Goal: Task Accomplishment & Management: Manage account settings

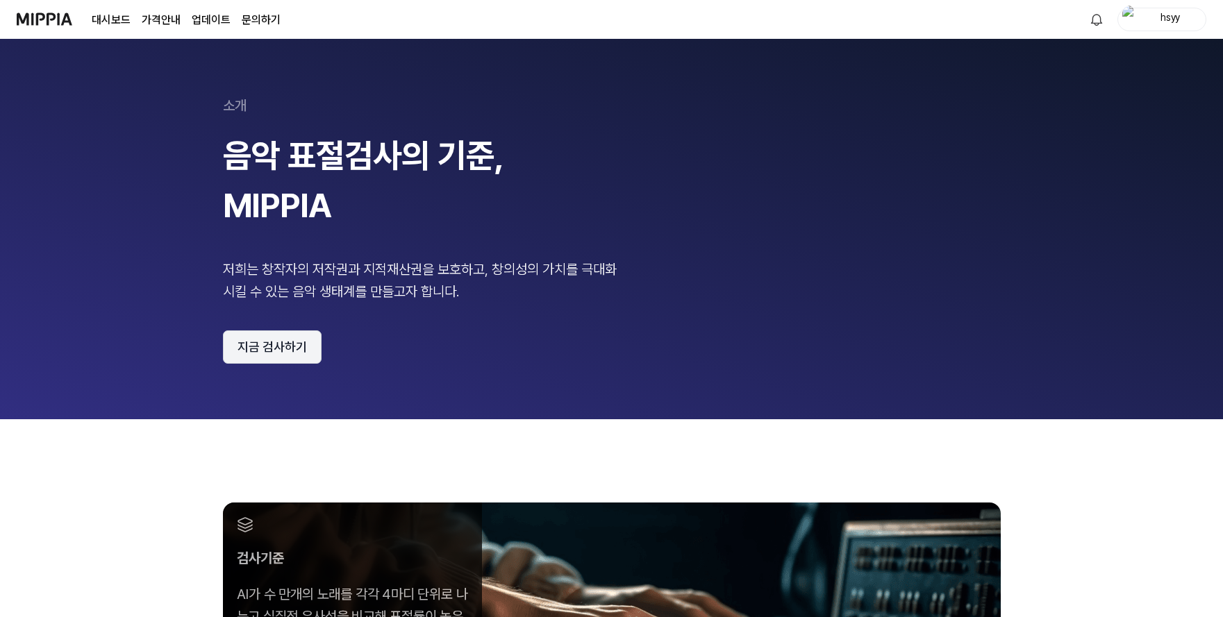
click at [274, 349] on button "지금 검사하기" at bounding box center [272, 347] width 99 height 33
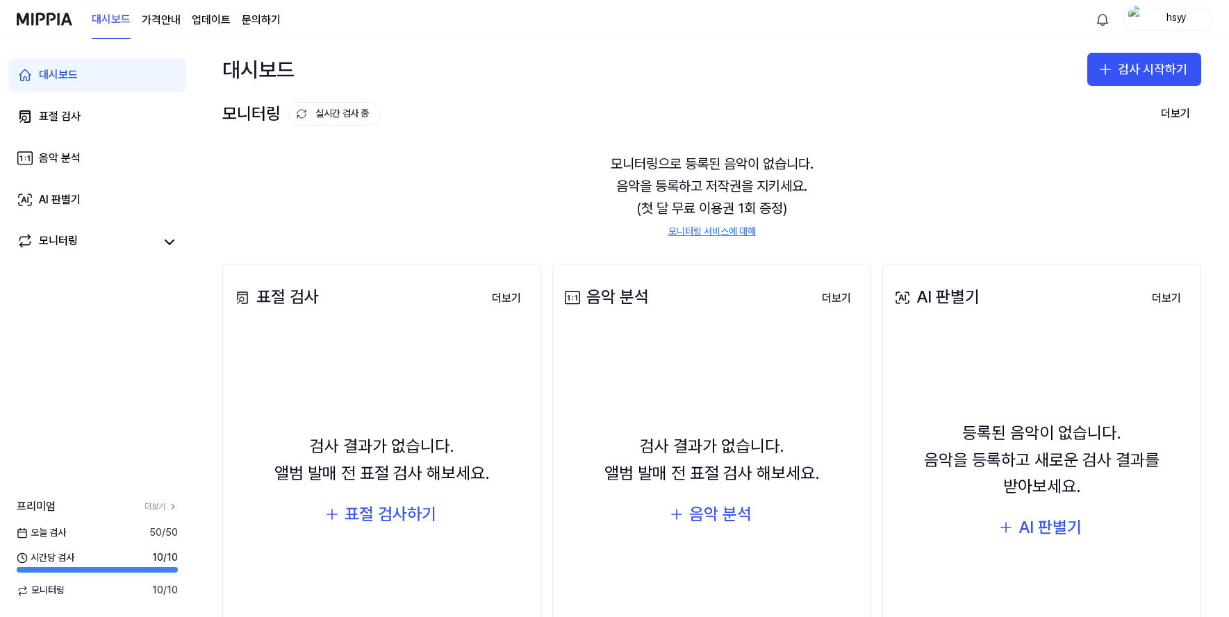
click at [1173, 17] on div "hsyy" at bounding box center [1176, 18] width 54 height 15
click at [1095, 101] on link "계정" at bounding box center [1123, 101] width 160 height 14
click at [1168, 208] on div "모니터링으로 등록된 음악이 없습니다. 음악을 등록하고 저작권을 지키세요. (첫 달 무료 이용권 1회 증정) 모니터링 서비스에 대해" at bounding box center [711, 195] width 979 height 119
